Goal: Task Accomplishment & Management: Use online tool/utility

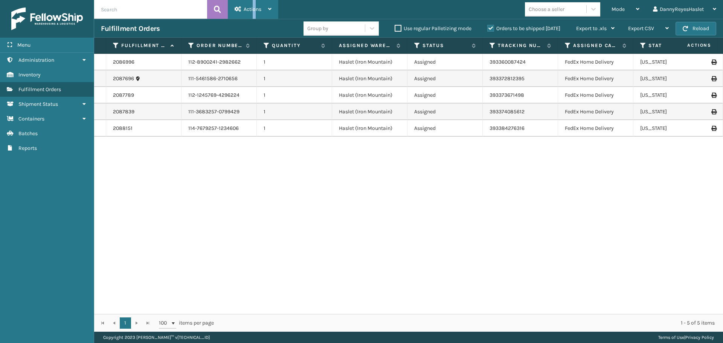
click at [255, 8] on span "Actions" at bounding box center [253, 9] width 18 height 6
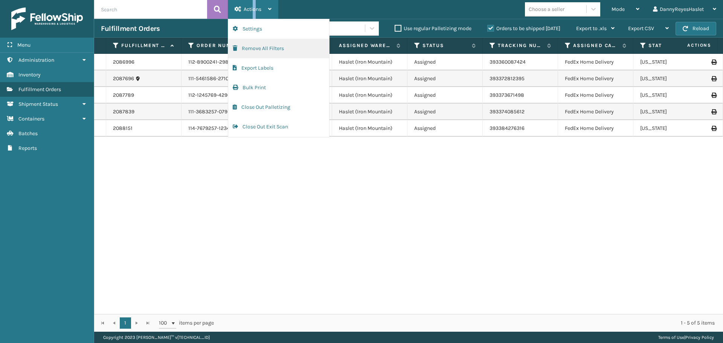
click at [271, 52] on button "Remove All Filters" at bounding box center [278, 49] width 101 height 20
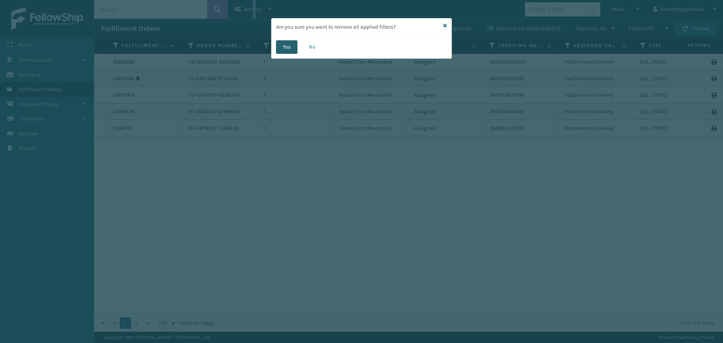
click at [288, 43] on button "Yes" at bounding box center [286, 47] width 21 height 14
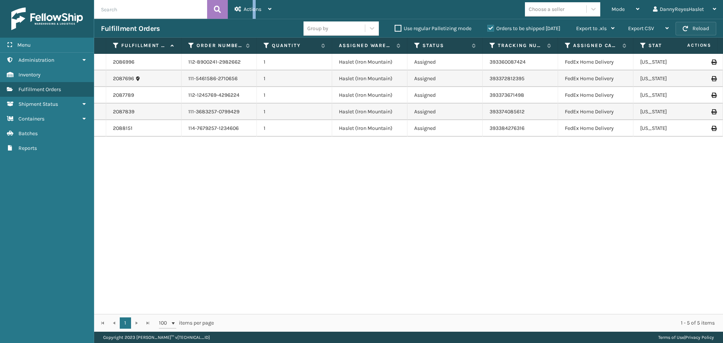
click at [695, 30] on button "Reload" at bounding box center [695, 29] width 41 height 14
click at [633, 9] on div "Mode" at bounding box center [625, 9] width 28 height 19
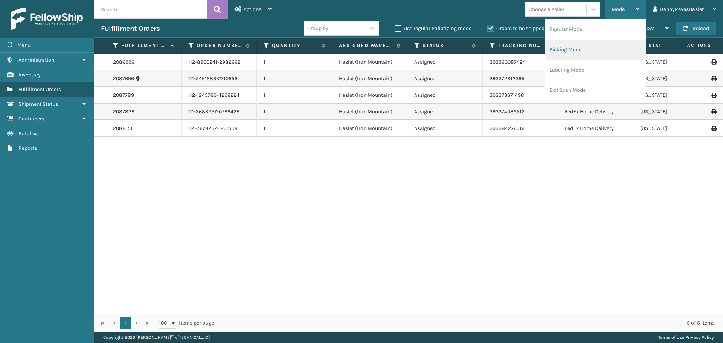
click at [596, 51] on li "Picking Mode" at bounding box center [595, 50] width 101 height 20
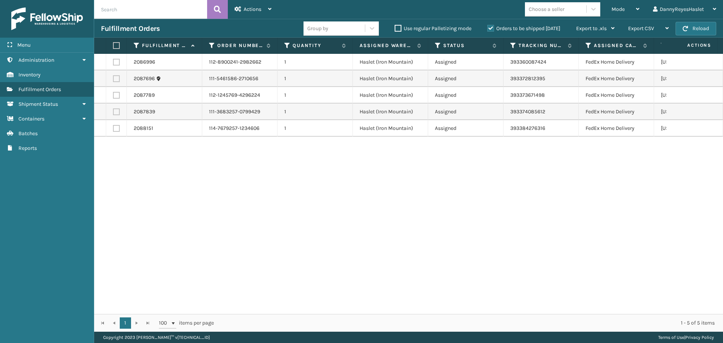
drag, startPoint x: 116, startPoint y: 46, endPoint x: 136, endPoint y: 49, distance: 20.6
click at [116, 46] on label at bounding box center [115, 45] width 5 height 7
click at [113, 46] on input "checkbox" at bounding box center [113, 45] width 0 height 5
checkbox input "true"
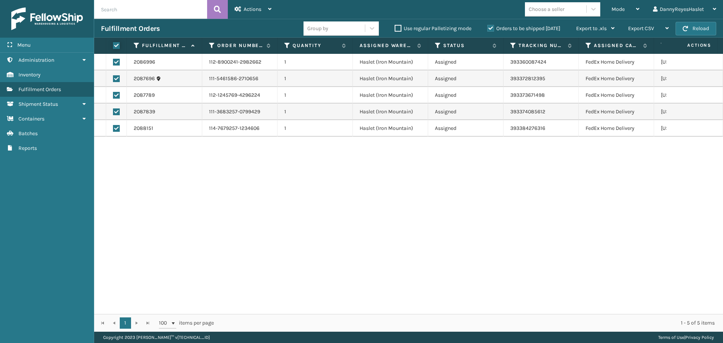
checkbox input "true"
click at [253, 15] on div "Actions" at bounding box center [253, 9] width 37 height 19
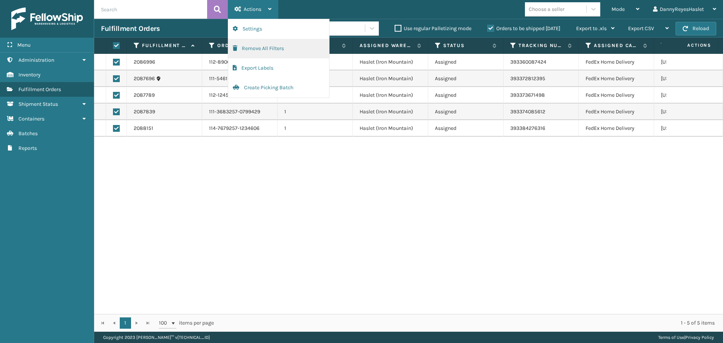
click at [276, 49] on button "Remove All Filters" at bounding box center [278, 49] width 101 height 20
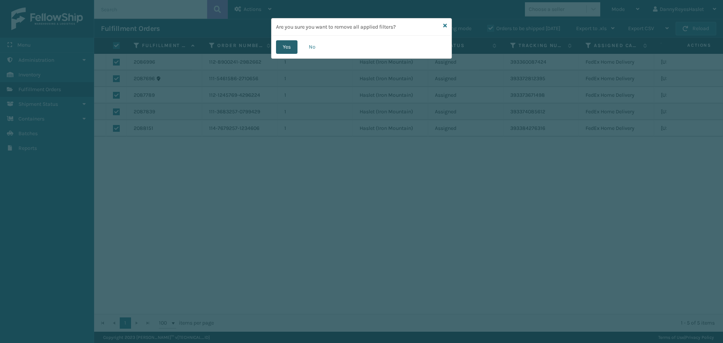
click at [281, 47] on button "Yes" at bounding box center [286, 47] width 21 height 14
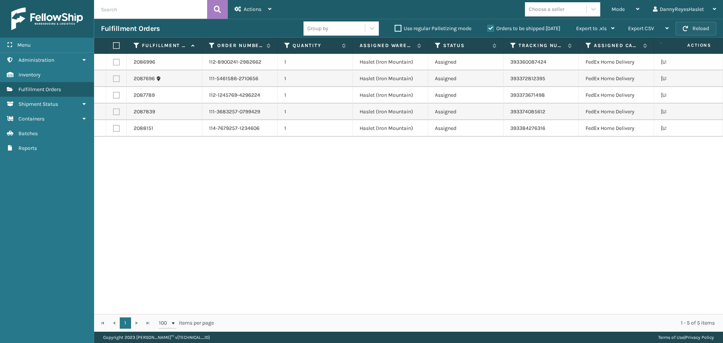
click at [696, 30] on button "Reload" at bounding box center [695, 29] width 41 height 14
click at [116, 44] on label at bounding box center [115, 45] width 5 height 7
click at [113, 44] on input "checkbox" at bounding box center [113, 45] width 0 height 5
checkbox input "true"
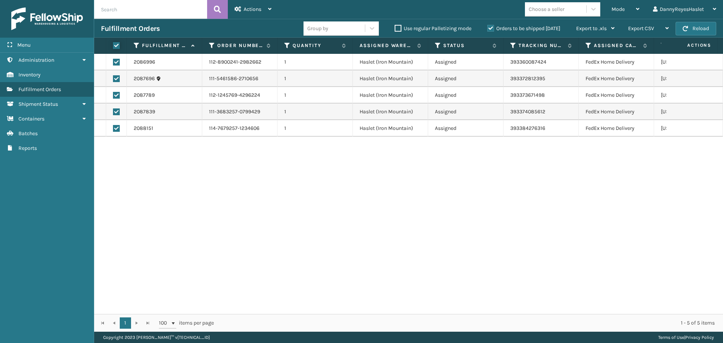
checkbox input "true"
click at [261, 11] on span "Actions" at bounding box center [253, 9] width 18 height 6
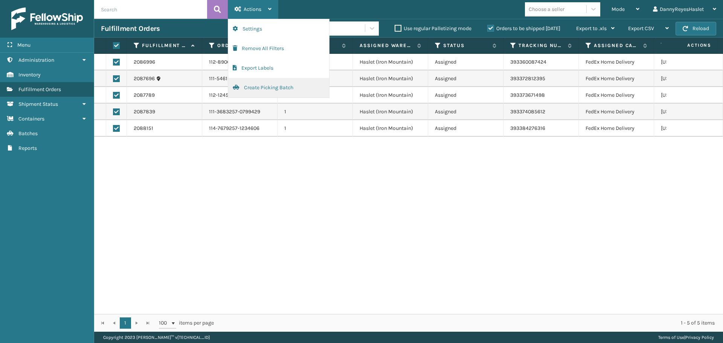
click at [273, 85] on button "Create Picking Batch" at bounding box center [278, 88] width 101 height 20
